Goal: Transaction & Acquisition: Purchase product/service

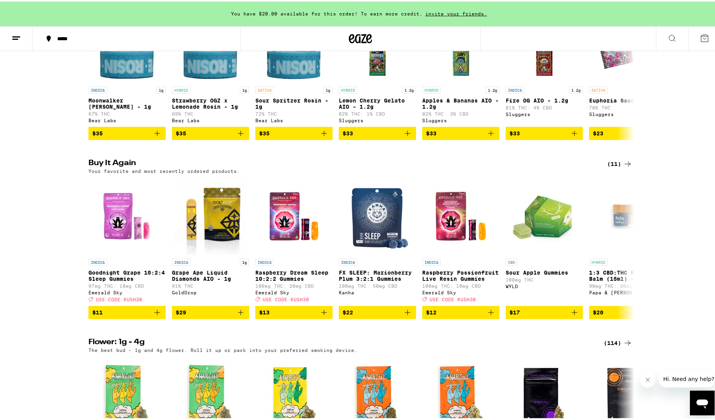
scroll to position [690, 0]
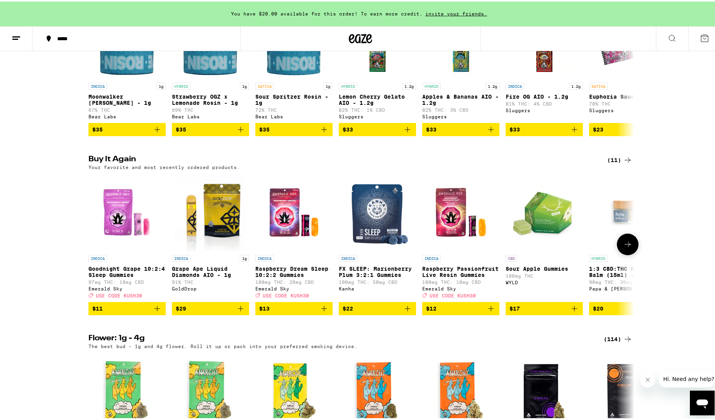
click at [155, 311] on icon "Add to bag" at bounding box center [157, 306] width 9 height 9
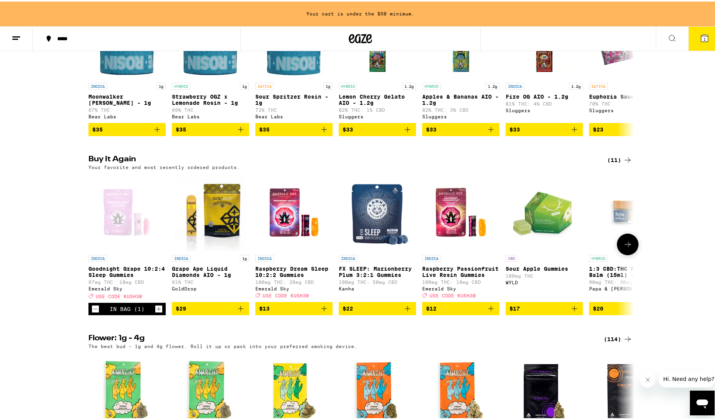
click at [157, 309] on icon "Increment" at bounding box center [159, 307] width 4 height 4
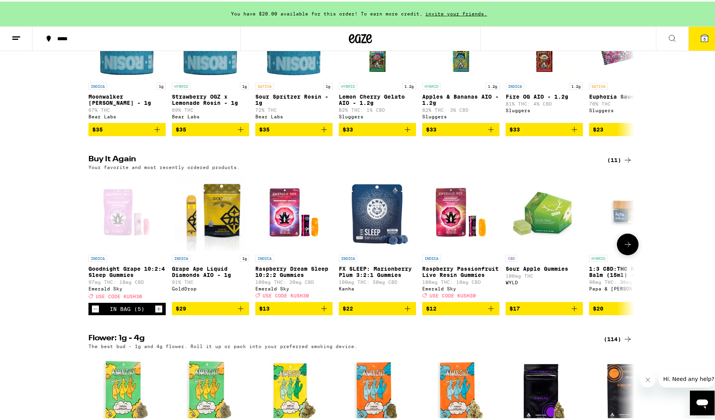
click at [157, 309] on icon "Increment" at bounding box center [159, 307] width 4 height 4
click at [704, 36] on span "8" at bounding box center [705, 37] width 2 height 5
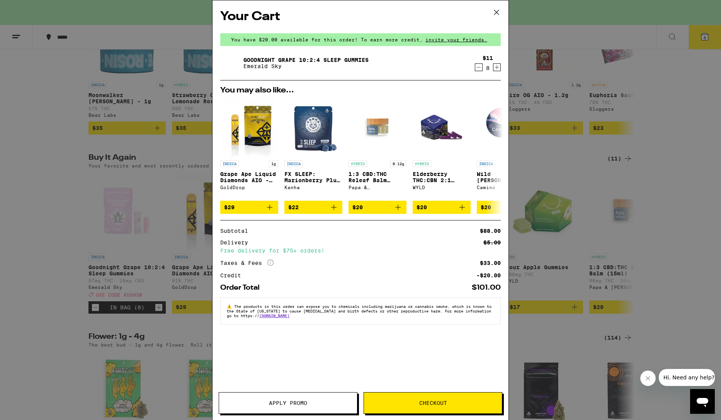
click at [282, 401] on span "Apply Promo" at bounding box center [288, 402] width 38 height 5
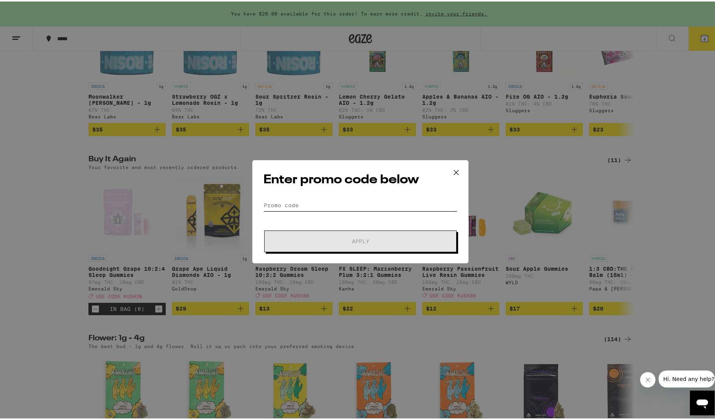
click at [348, 206] on input "Promo Code" at bounding box center [361, 204] width 194 height 12
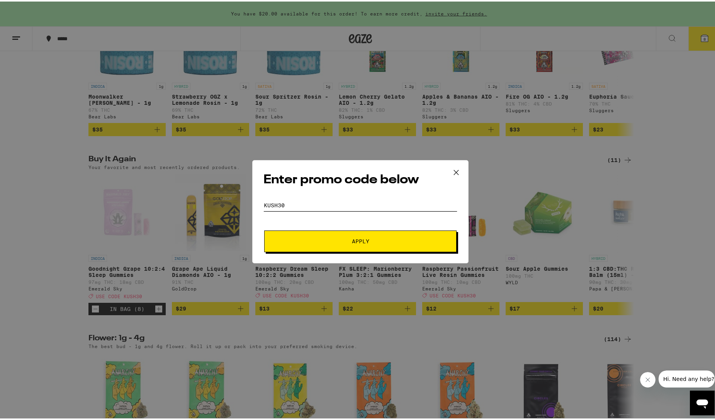
type input "kush30"
click at [375, 241] on span "Apply" at bounding box center [360, 239] width 139 height 5
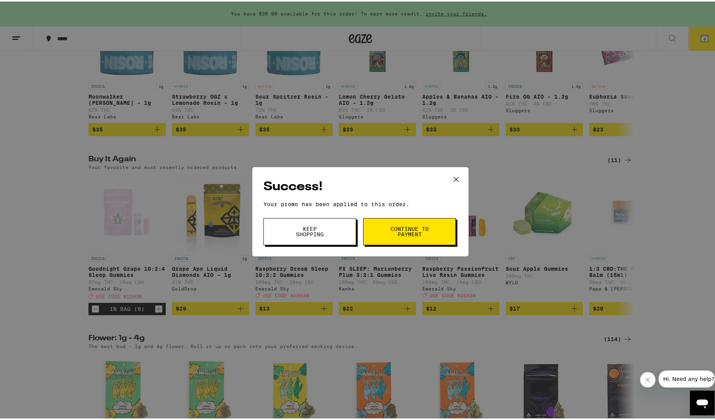
click at [382, 235] on button "Continue to payment" at bounding box center [409, 229] width 93 height 27
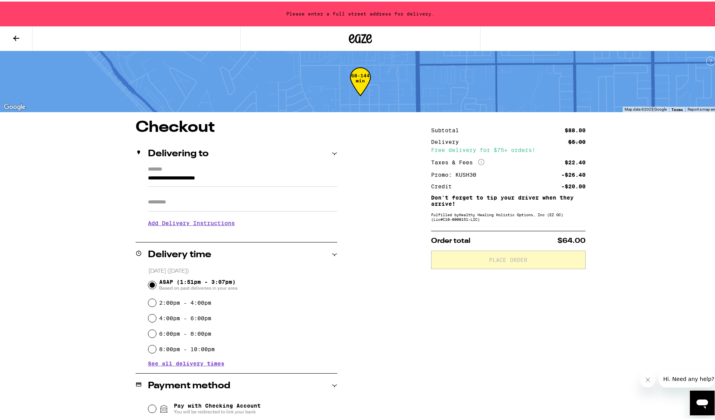
click at [157, 177] on input "**********" at bounding box center [242, 178] width 189 height 13
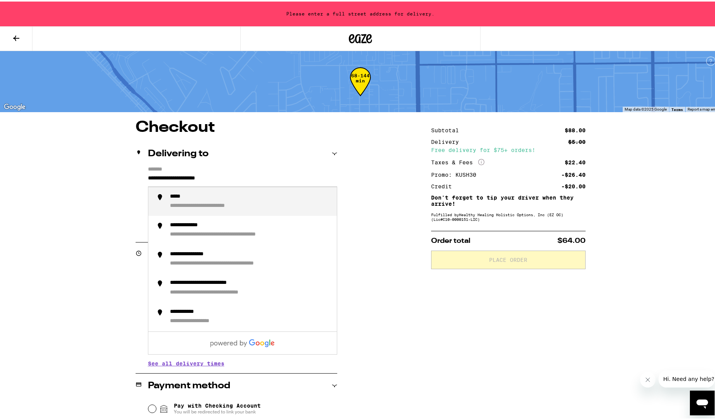
click at [157, 177] on input "**********" at bounding box center [242, 178] width 189 height 13
click at [193, 196] on div "**********" at bounding box center [205, 195] width 70 height 7
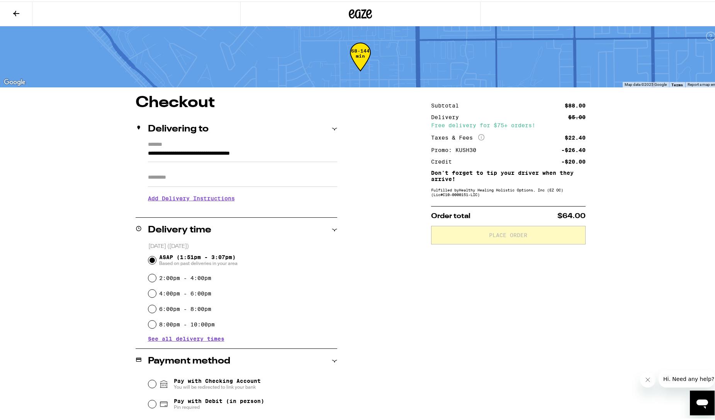
type input "**********"
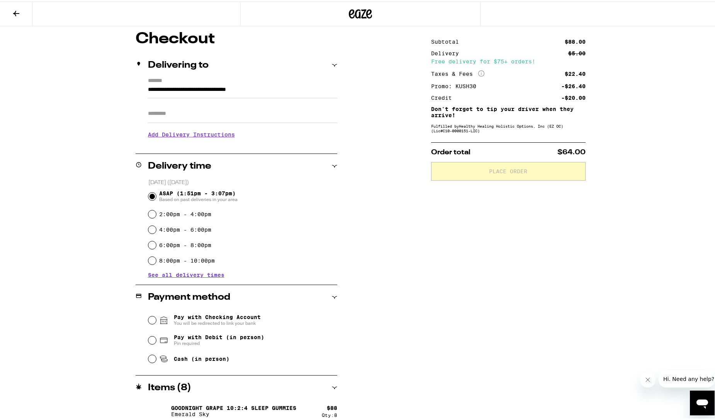
scroll to position [71, 0]
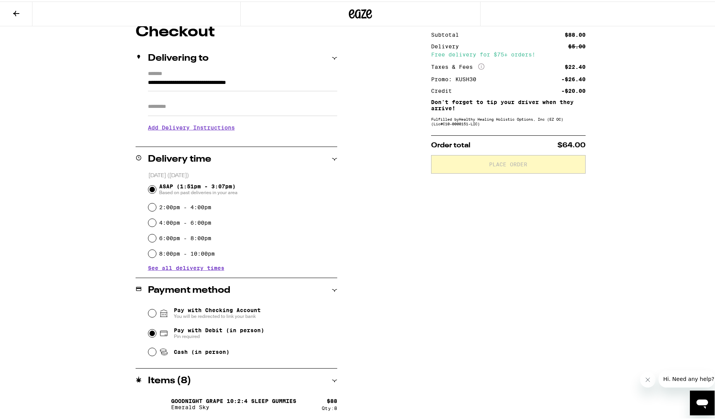
click at [151, 332] on input "Pay with Debit (in person) Pin required" at bounding box center [152, 332] width 8 height 8
radio input "true"
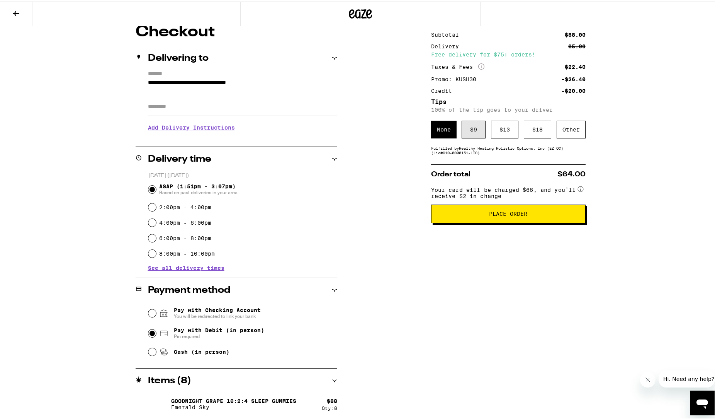
click at [466, 131] on div "$ 9" at bounding box center [474, 128] width 24 height 18
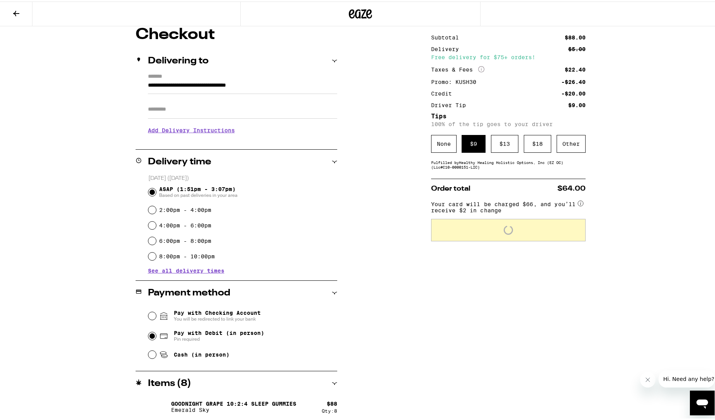
scroll to position [67, 0]
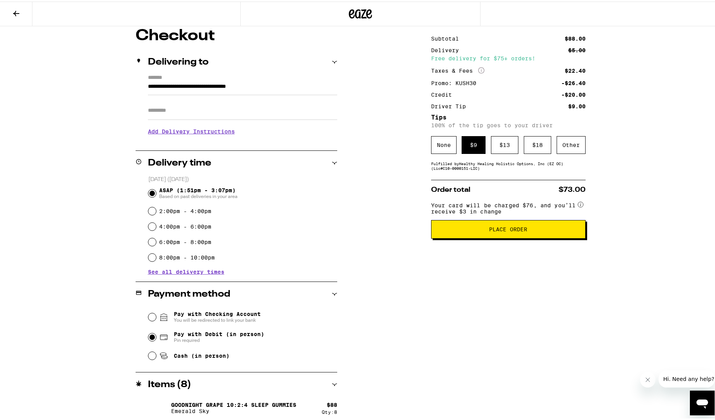
click at [491, 230] on span "Place Order" at bounding box center [508, 227] width 38 height 5
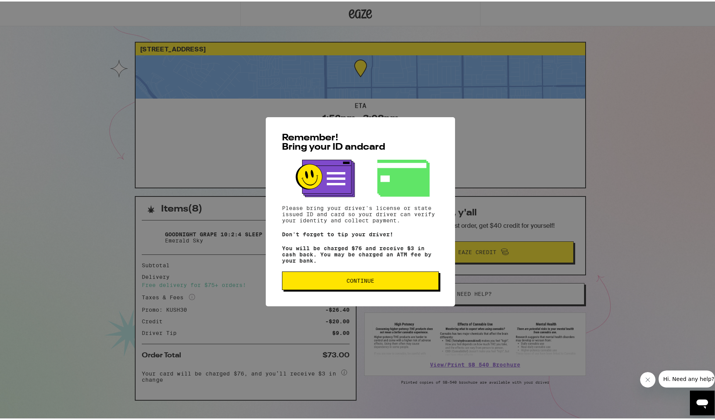
click at [359, 281] on span "Continue" at bounding box center [361, 278] width 28 height 5
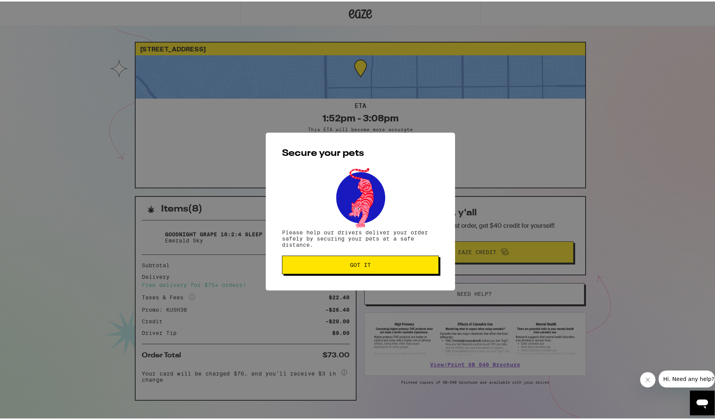
click at [357, 266] on span "Got it" at bounding box center [360, 262] width 21 height 5
